Goal: Task Accomplishment & Management: Manage account settings

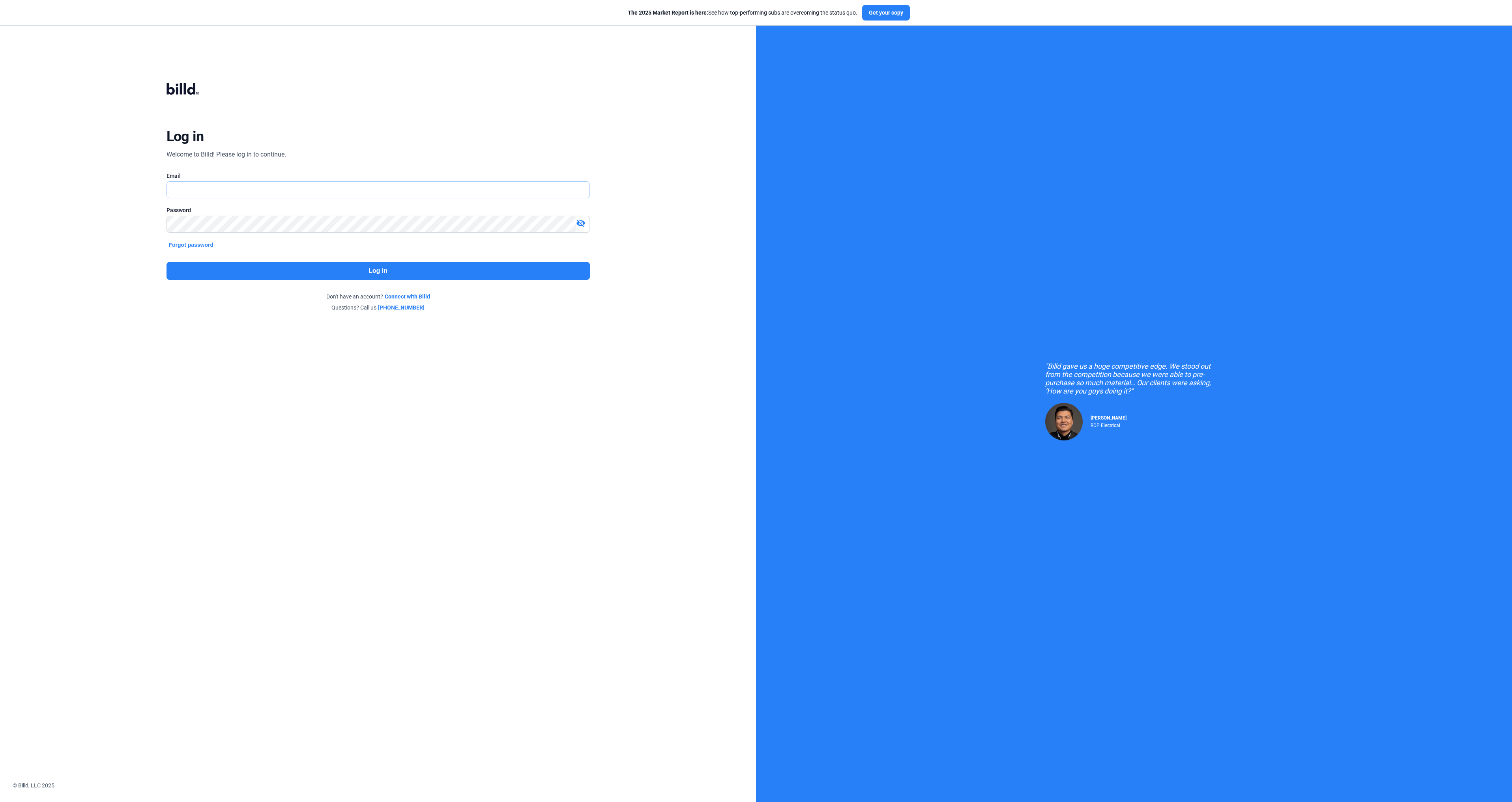
type input "[EMAIL_ADDRESS][DOMAIN_NAME]"
click at [342, 264] on button "Log in" at bounding box center [378, 270] width 424 height 18
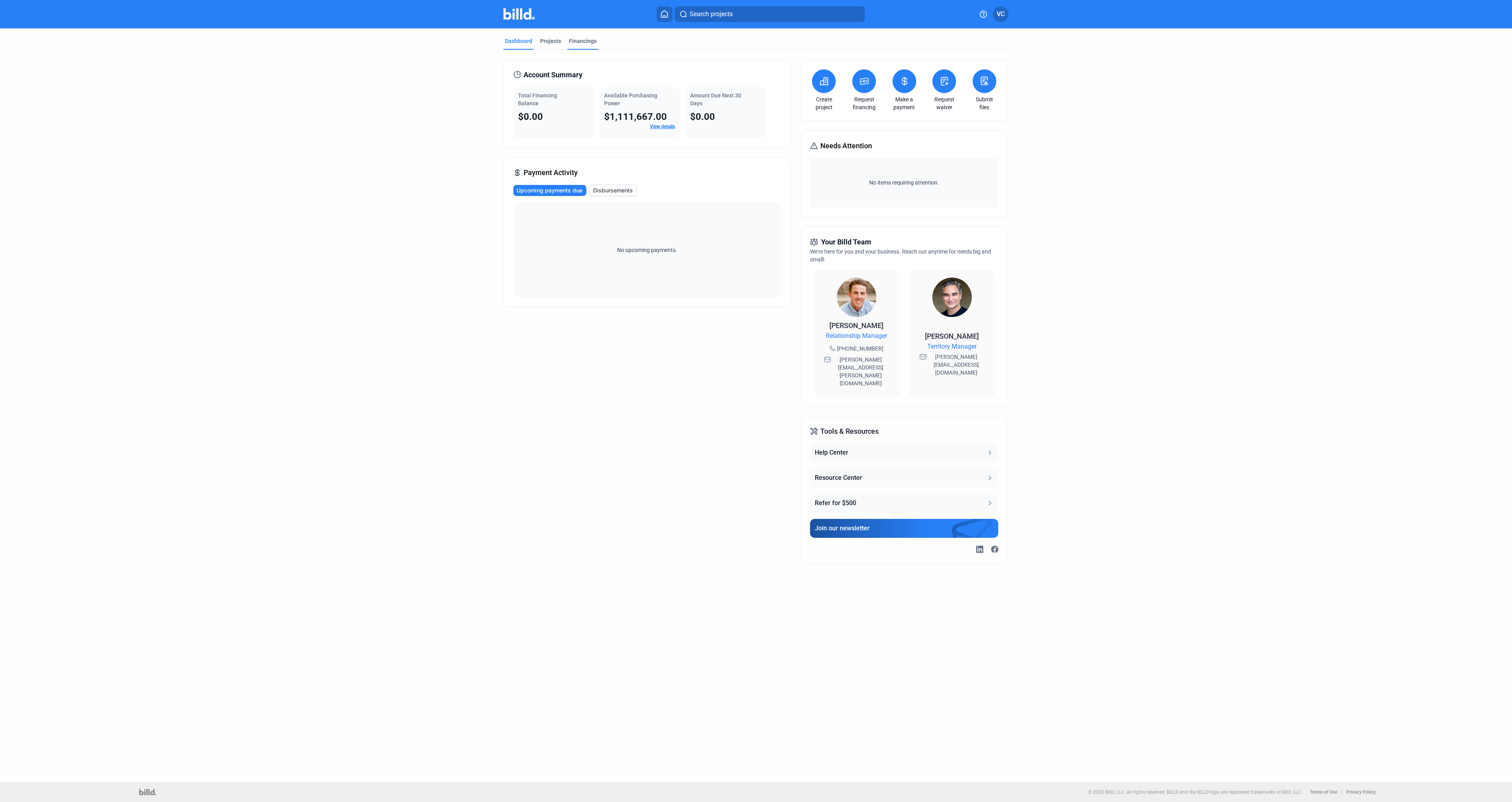
click at [586, 44] on div "Financings" at bounding box center [583, 41] width 28 height 8
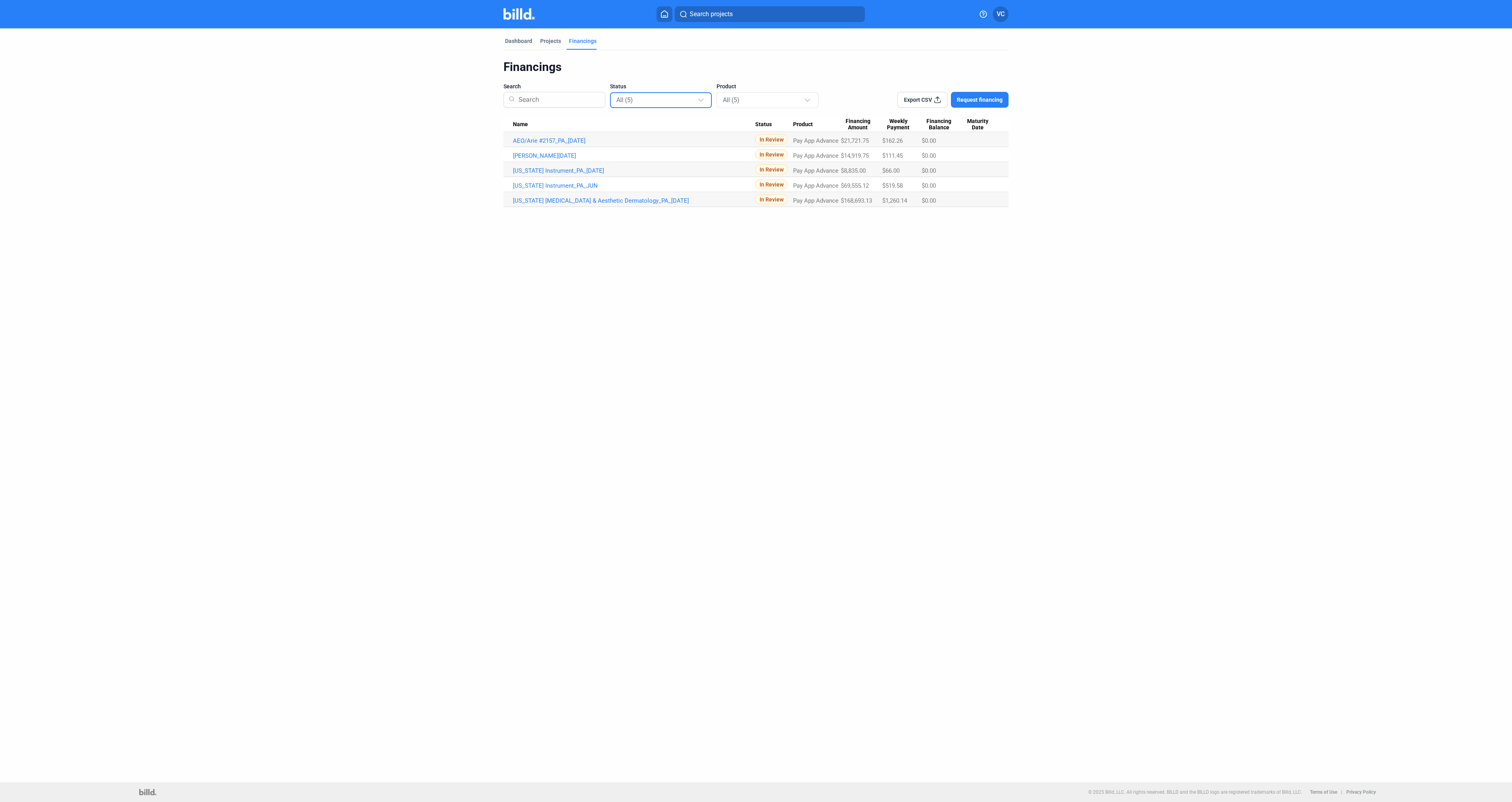
click at [661, 101] on div "All (5)" at bounding box center [657, 100] width 82 height 10
click at [672, 73] on div at bounding box center [756, 401] width 1512 height 802
